Goal: Information Seeking & Learning: Check status

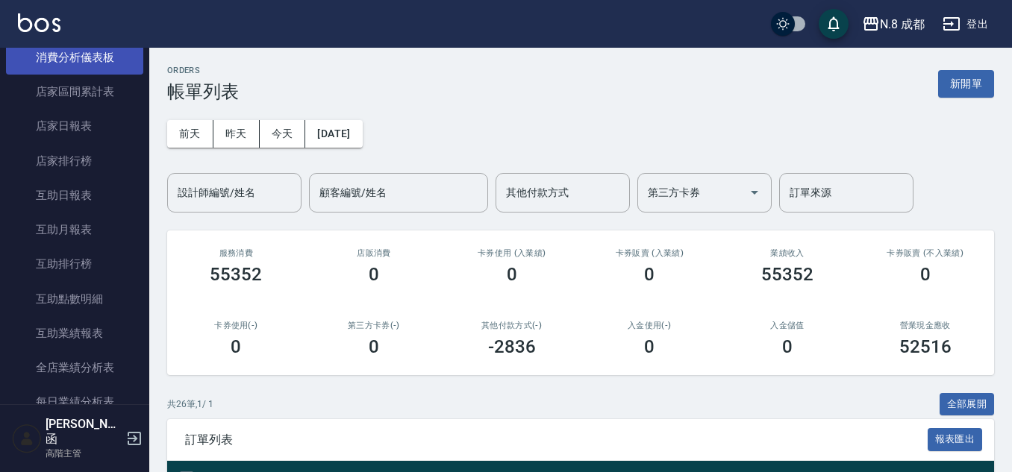
scroll to position [597, 0]
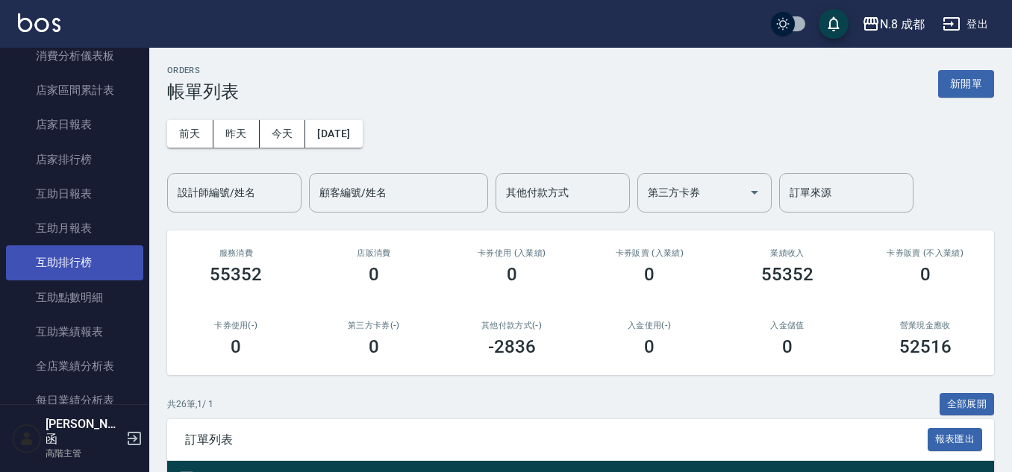
click at [97, 264] on link "互助排行榜" at bounding box center [74, 263] width 137 height 34
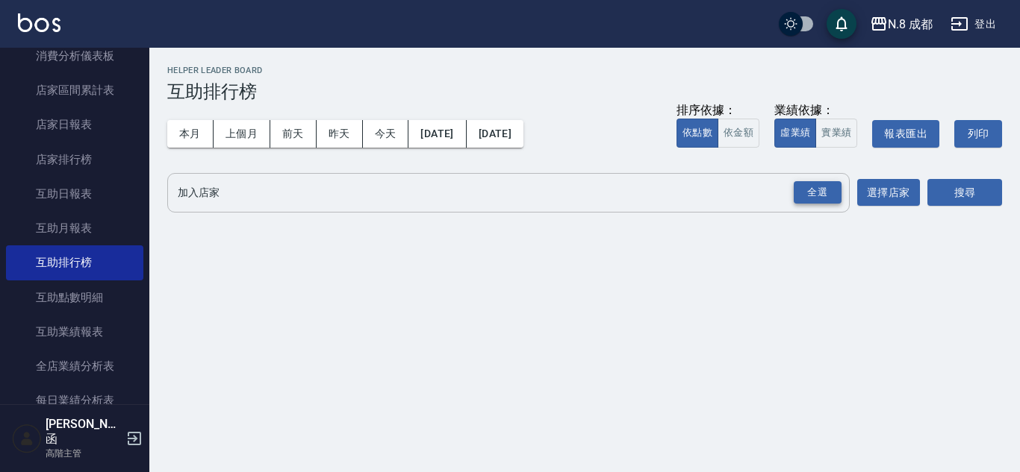
click at [823, 186] on div "全選" at bounding box center [817, 192] width 48 height 23
click at [985, 185] on button "搜尋" at bounding box center [964, 194] width 75 height 28
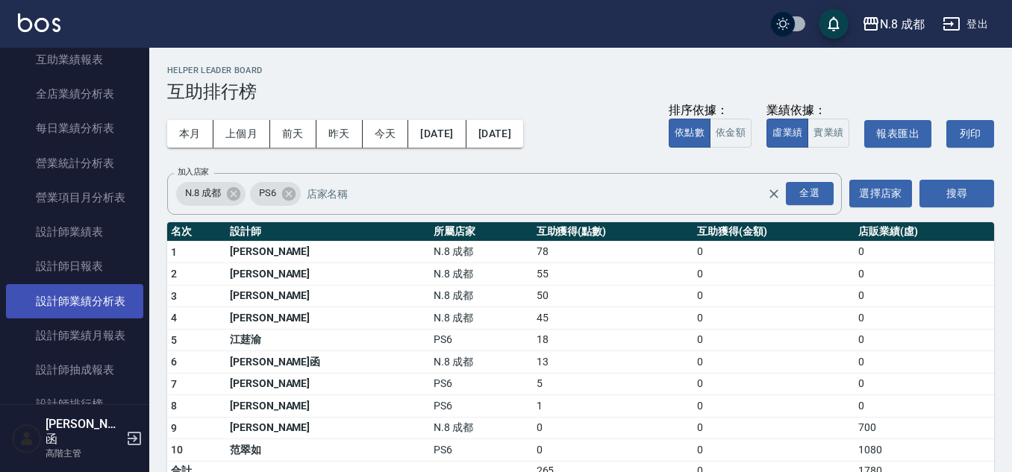
scroll to position [896, 0]
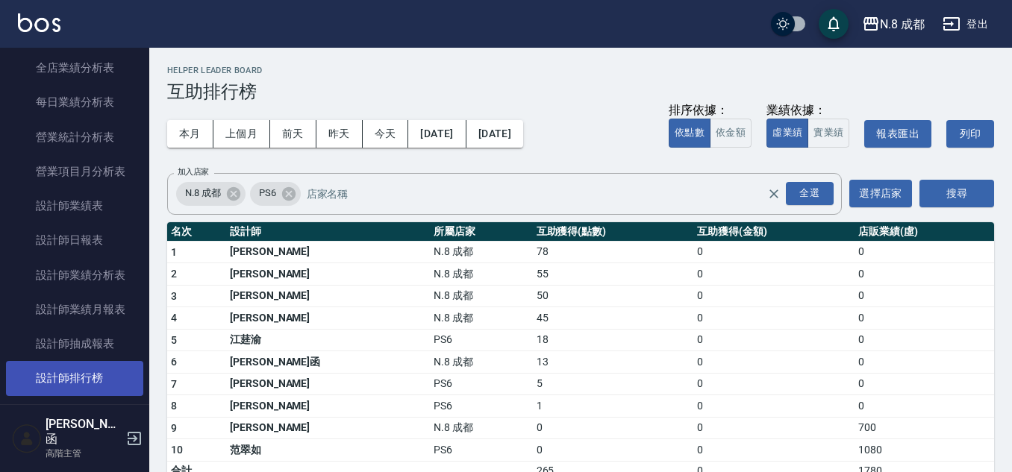
click at [100, 373] on link "設計師排行榜" at bounding box center [74, 378] width 137 height 34
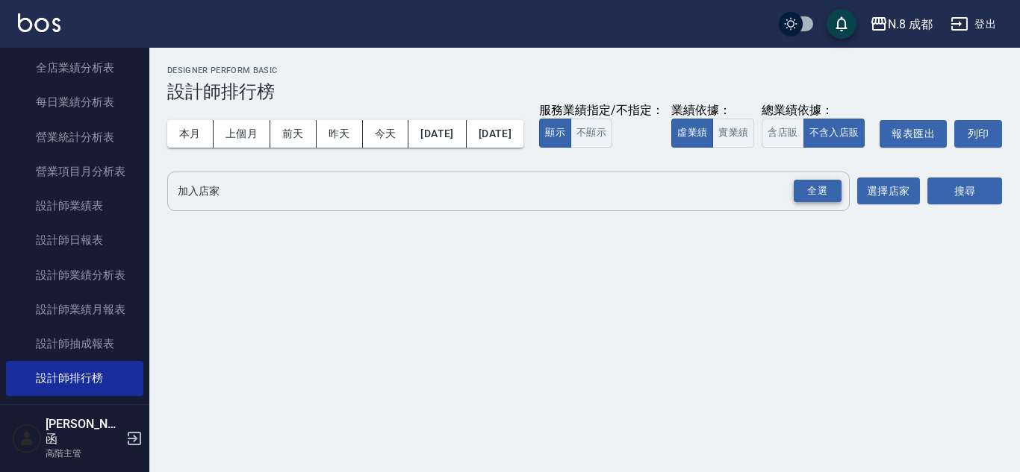
click at [811, 203] on div "全選" at bounding box center [817, 191] width 48 height 23
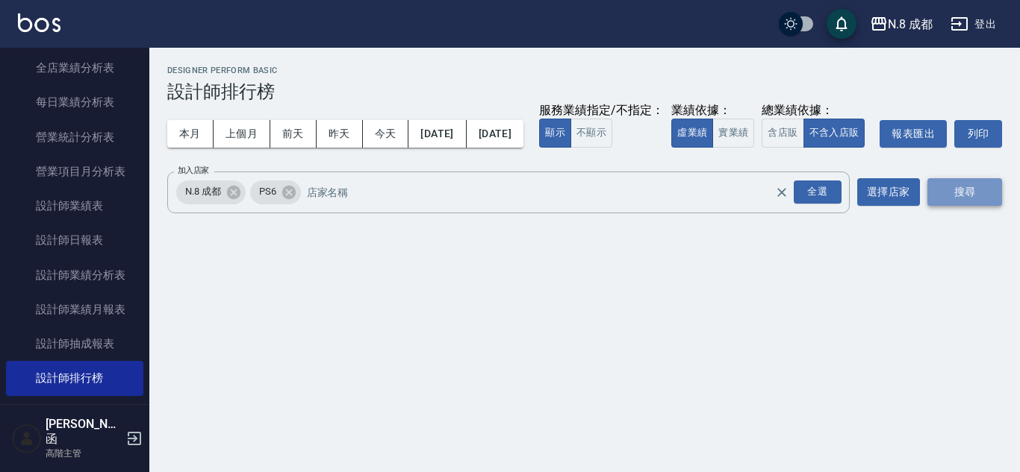
click at [959, 206] on button "搜尋" at bounding box center [964, 192] width 75 height 28
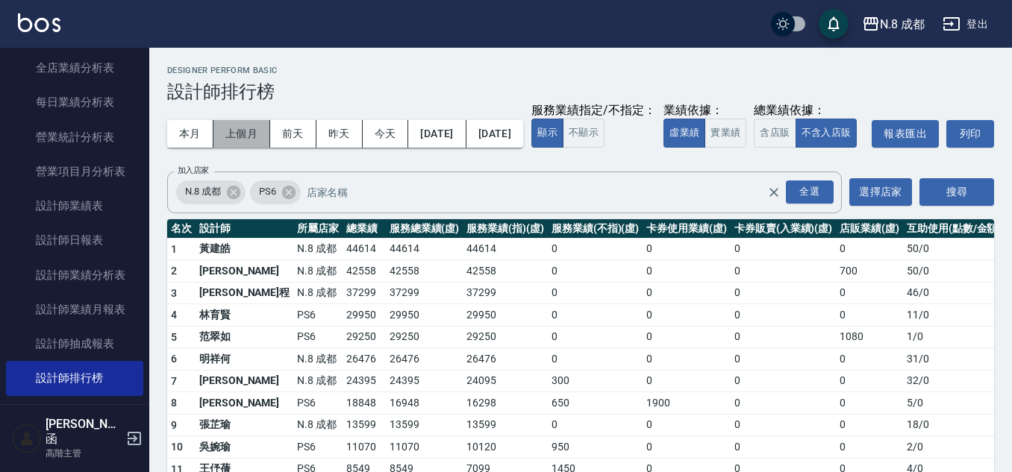
click at [243, 133] on button "上個月" at bounding box center [241, 134] width 57 height 28
